Goal: Find specific page/section: Find specific page/section

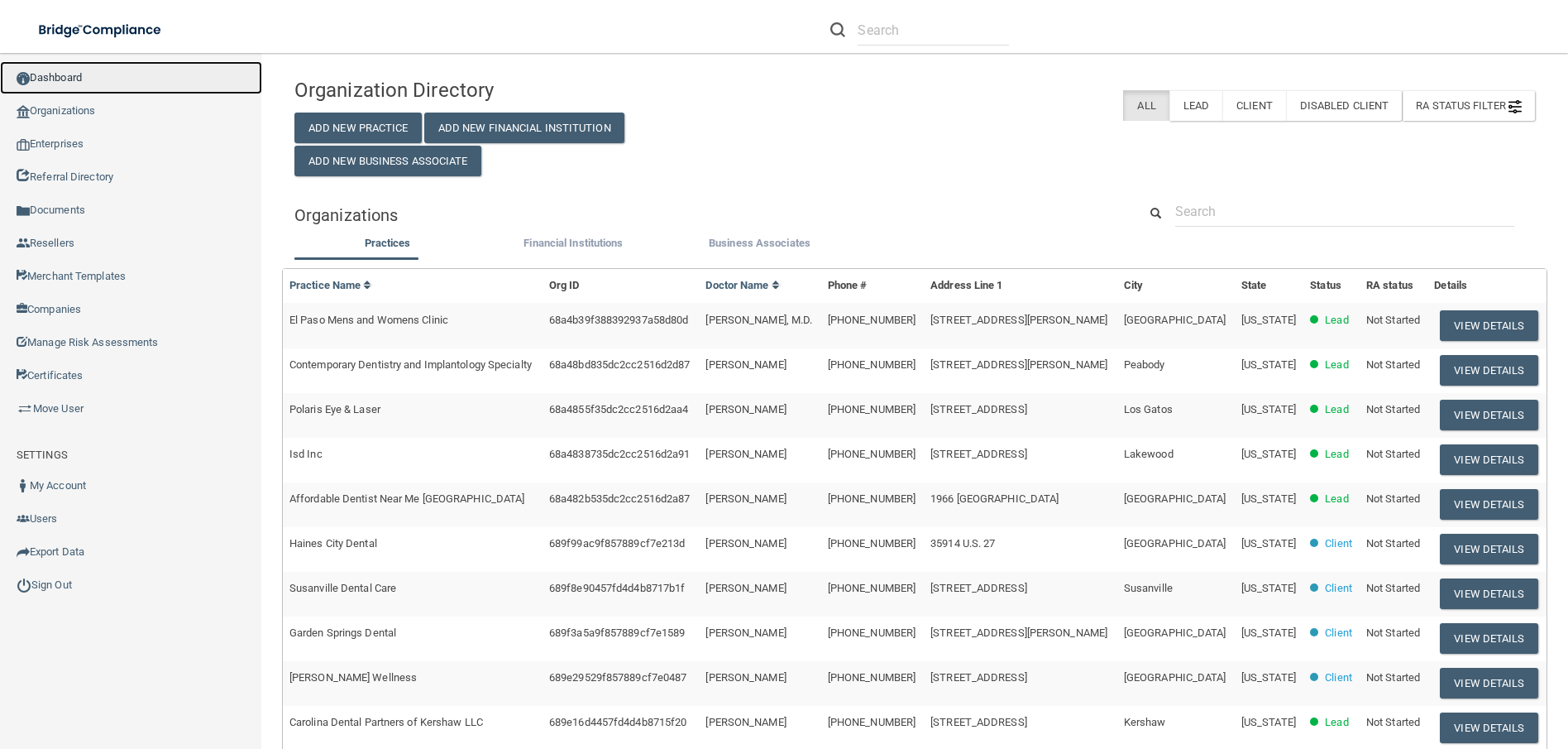
click at [85, 72] on link "Dashboard" at bounding box center [131, 77] width 262 height 33
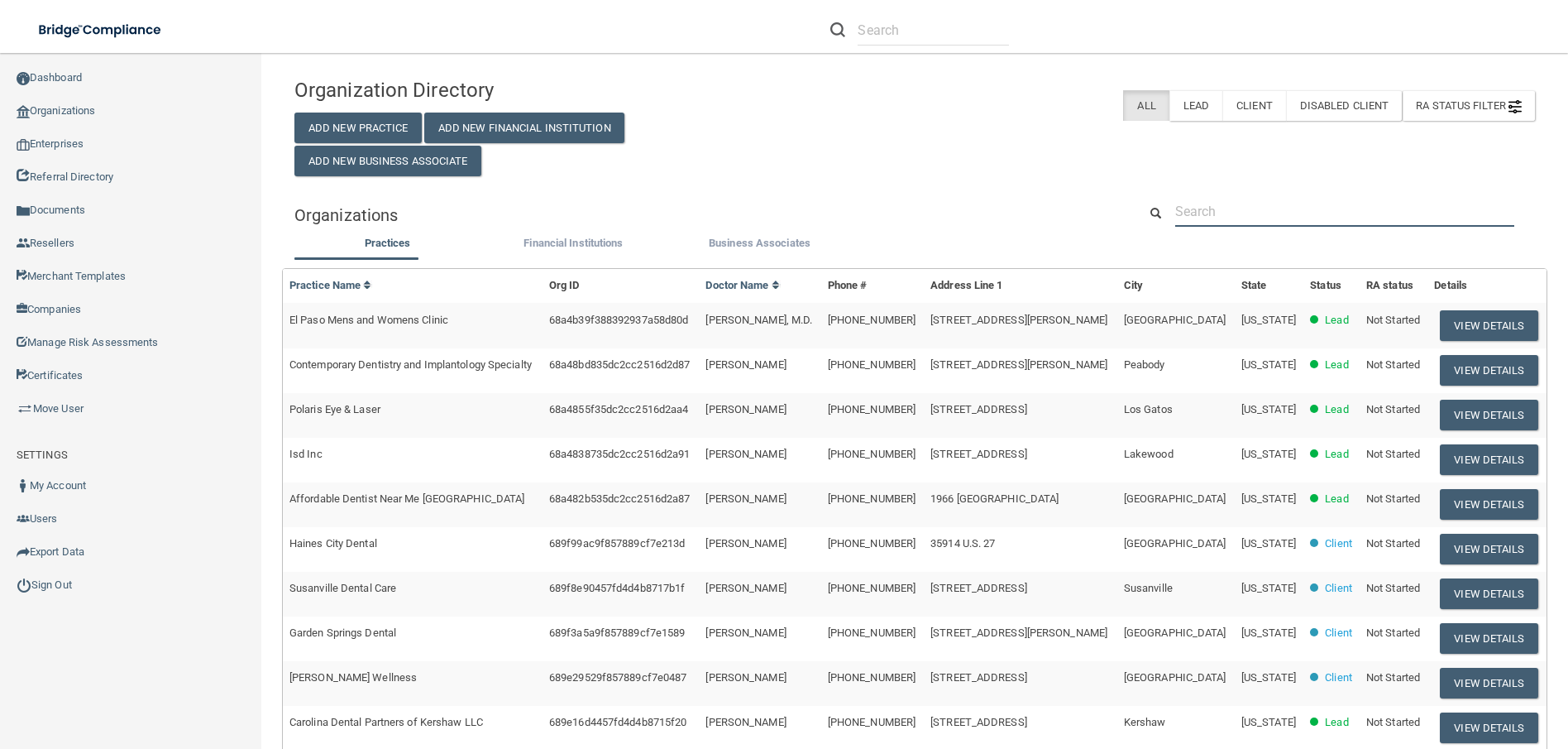
click at [1293, 221] on input "text" at bounding box center [1345, 211] width 339 height 31
paste input "Garden Springs Dental"
type input "Garden Springs Dental"
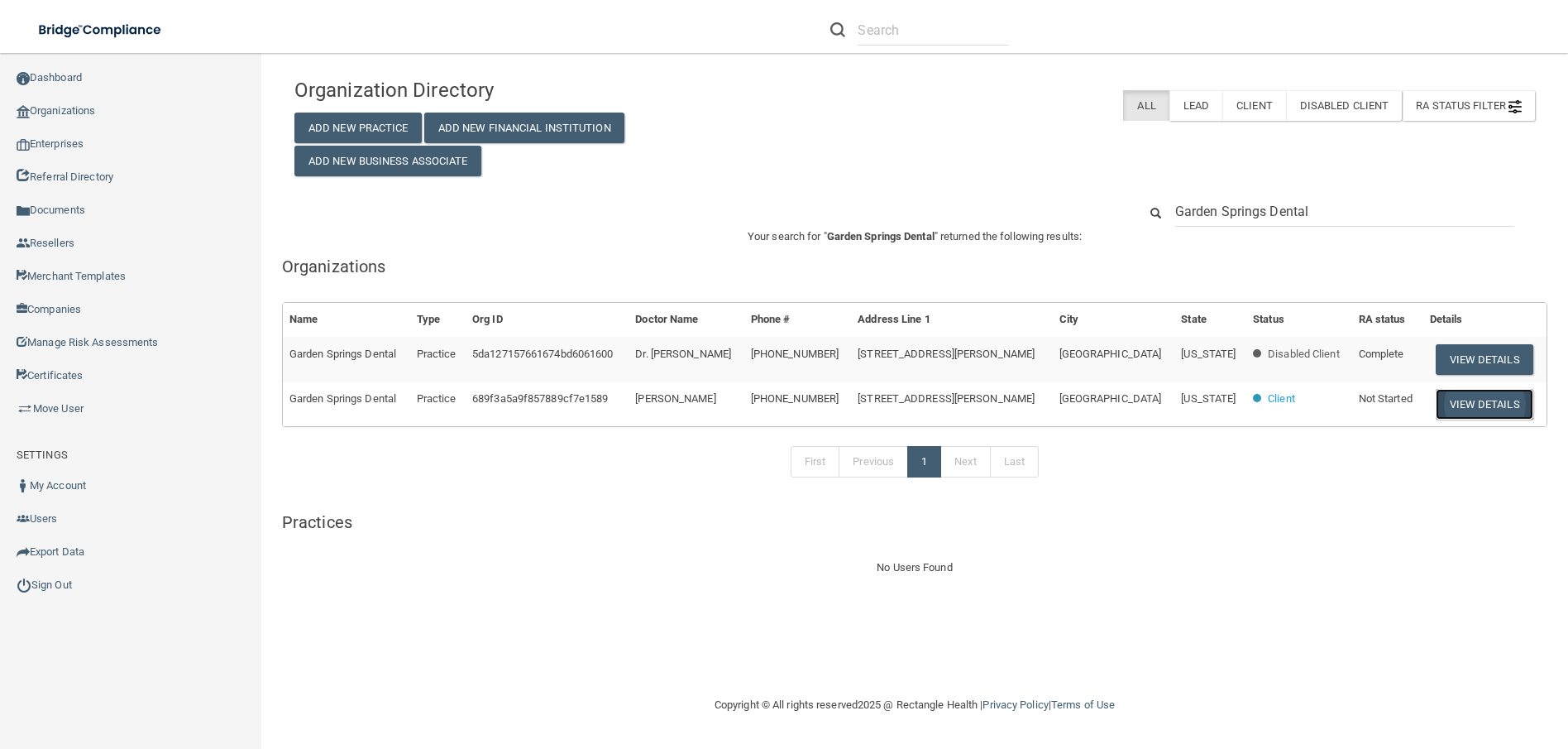
click at [1436, 402] on button "View Details" at bounding box center [1485, 405] width 98 height 31
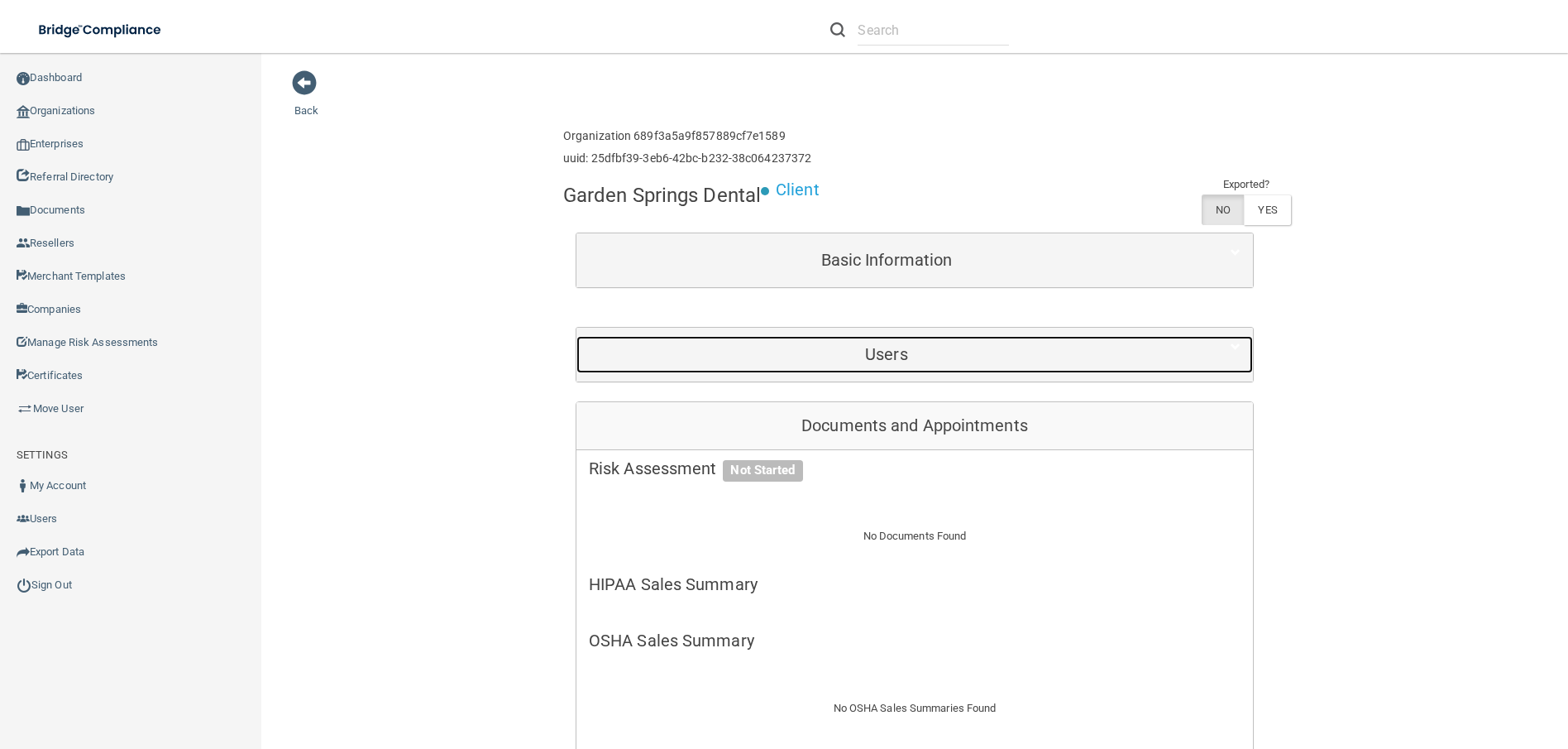
click at [834, 344] on div "Users" at bounding box center [886, 354] width 620 height 37
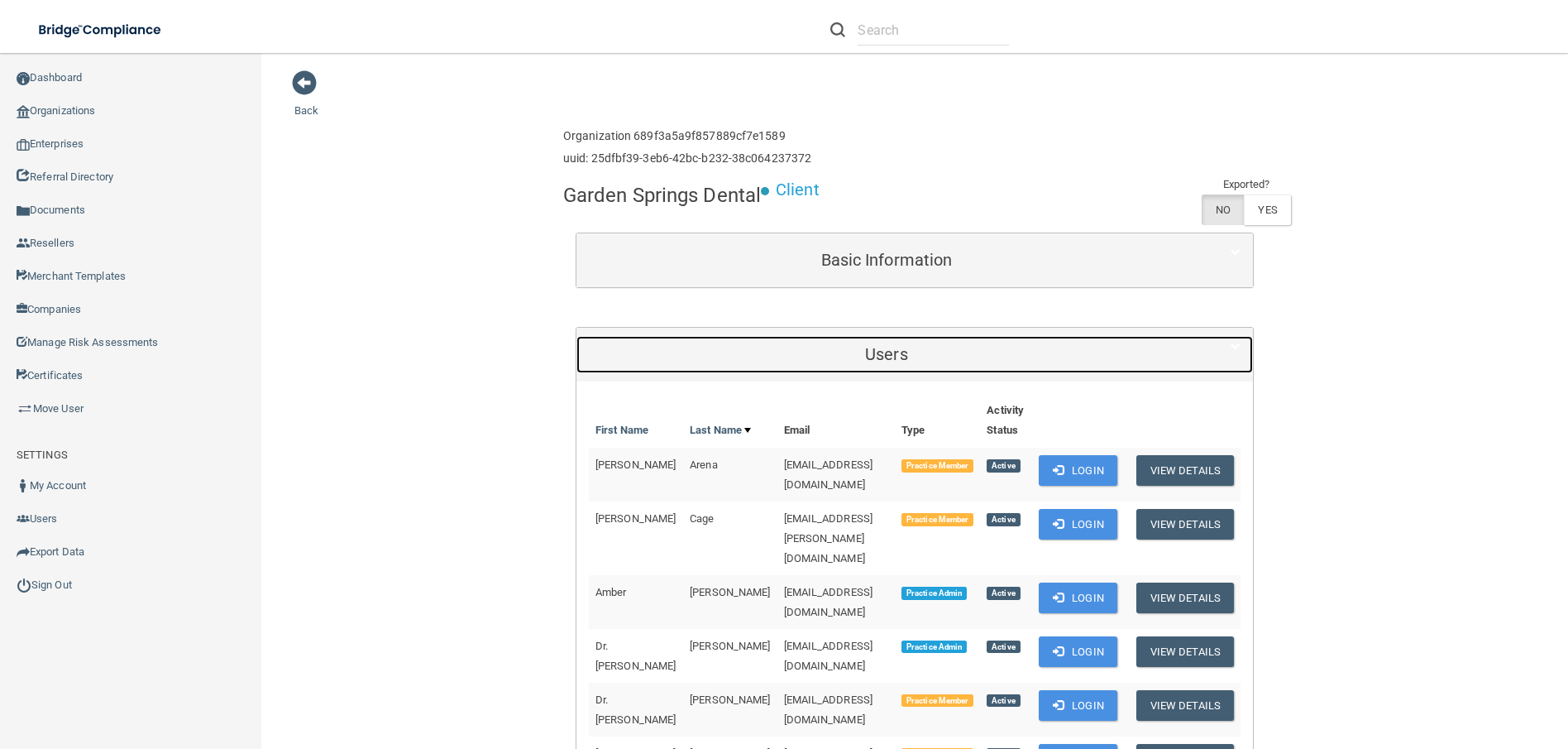
click at [834, 344] on div "Users" at bounding box center [886, 354] width 620 height 37
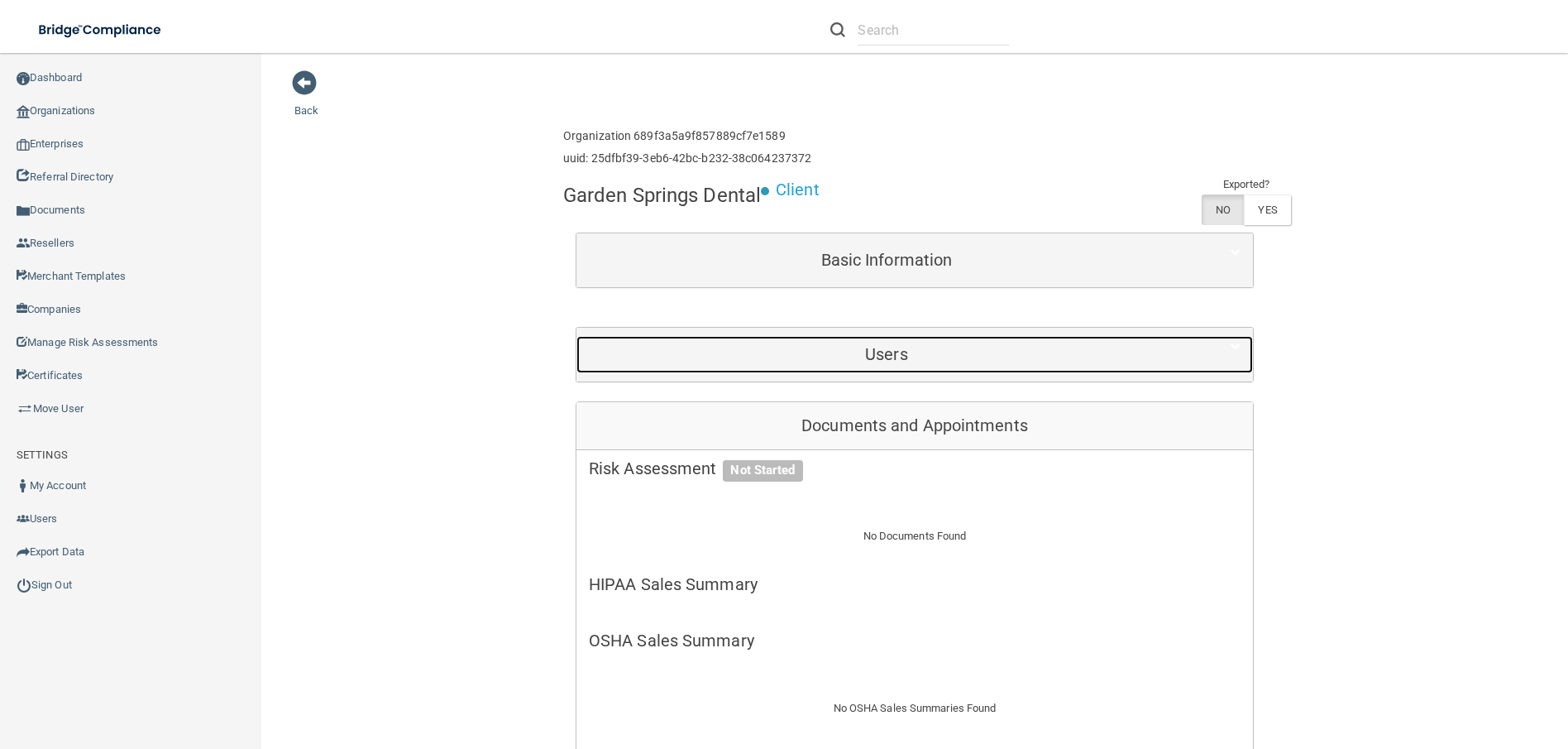
click at [750, 350] on h5 "Users" at bounding box center [886, 354] width 595 height 18
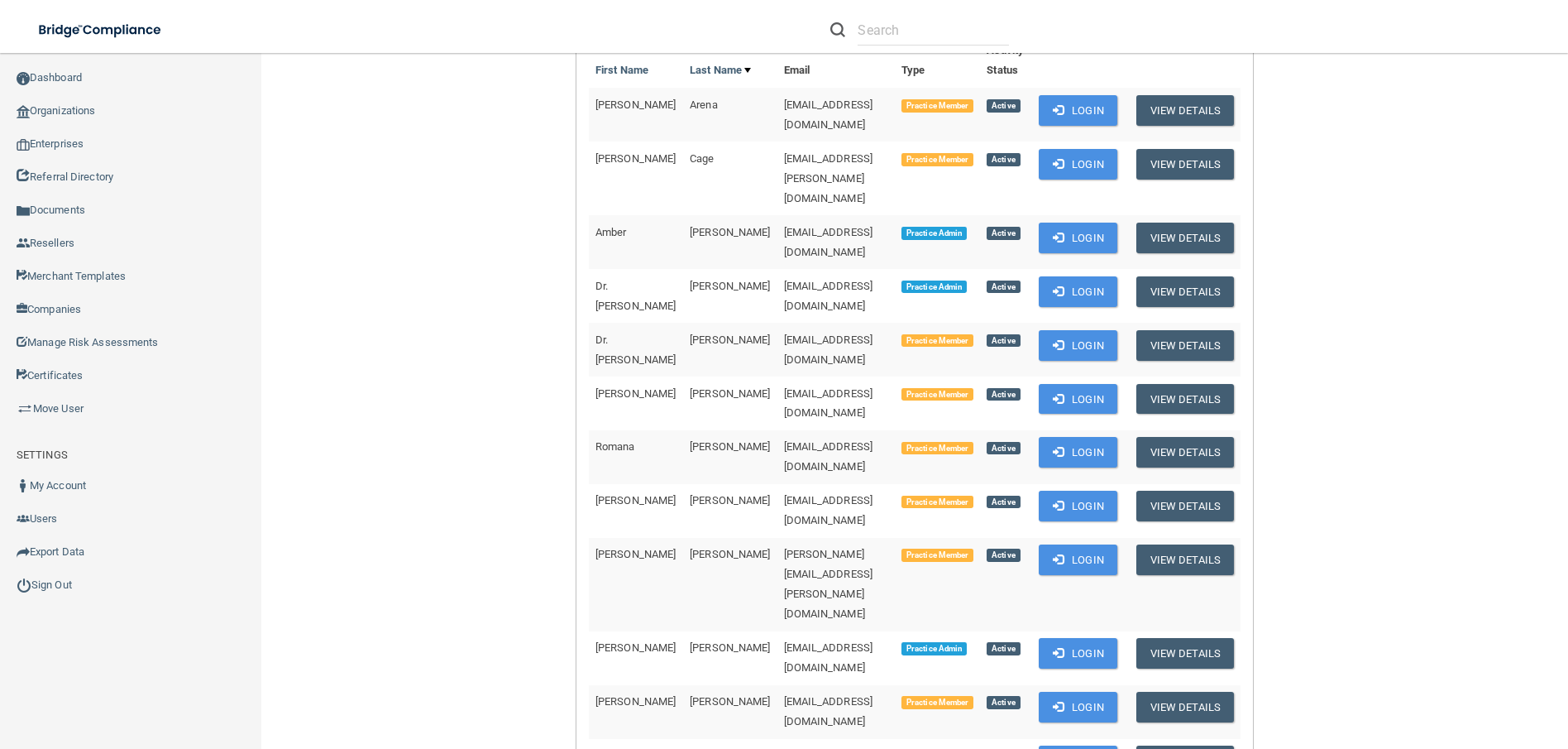
scroll to position [166, 0]
